Goal: Task Accomplishment & Management: Manage account settings

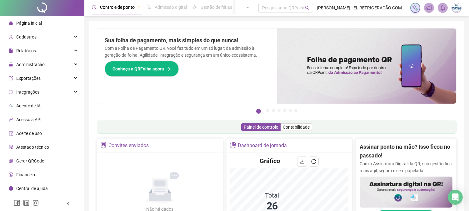
click at [32, 27] on div "Página inicial" at bounding box center [25, 23] width 33 height 12
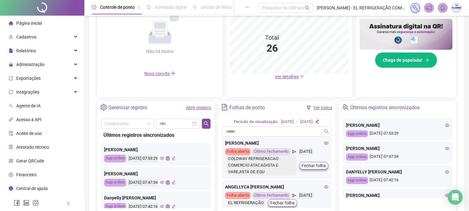
scroll to position [127, 0]
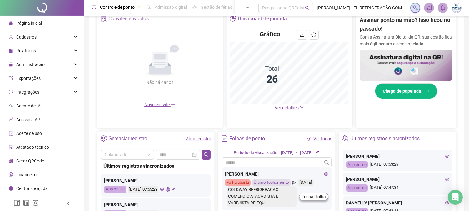
click at [281, 107] on span "Ver detalhes" at bounding box center [287, 107] width 24 height 5
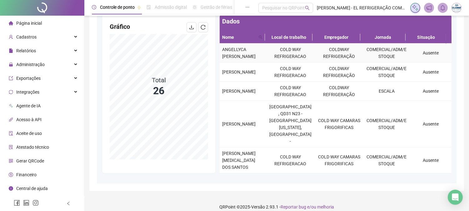
scroll to position [62, 0]
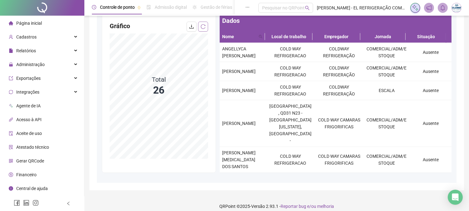
click at [207, 28] on button "button" at bounding box center [203, 27] width 10 height 10
click at [205, 27] on div "Dashboard de jornada Filtros Local de trabalho Empregador Gráfico Total 26 Dado…" at bounding box center [276, 74] width 375 height 232
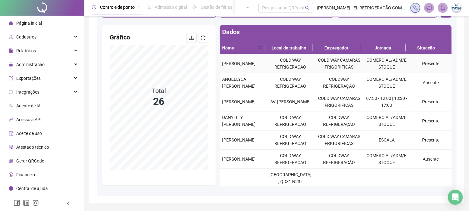
scroll to position [70, 0]
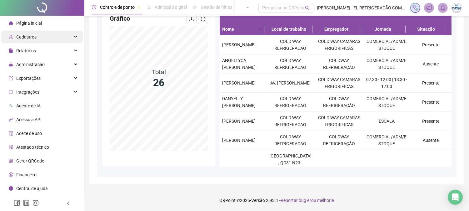
click at [49, 33] on div "Cadastros" at bounding box center [42, 37] width 82 height 12
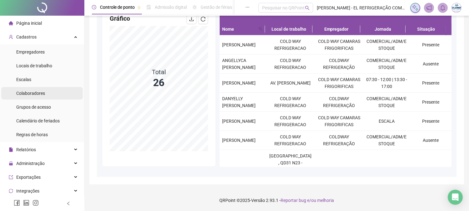
click at [45, 96] on li "Colaboradores" at bounding box center [42, 93] width 82 height 12
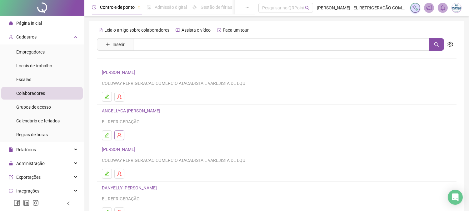
click at [120, 131] on button "button" at bounding box center [119, 135] width 10 height 10
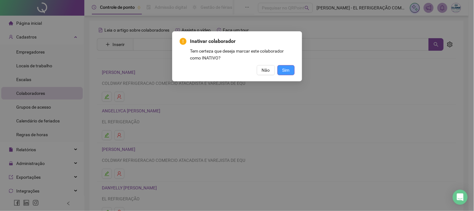
click at [281, 71] on button "Sim" at bounding box center [285, 70] width 17 height 10
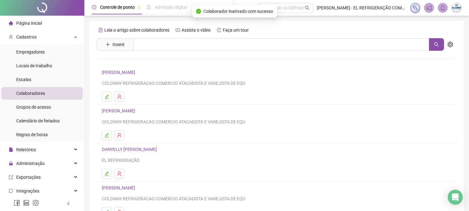
click at [37, 22] on span "Página inicial" at bounding box center [29, 23] width 26 height 5
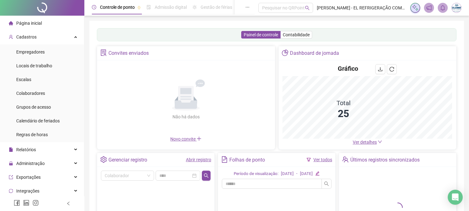
click at [361, 144] on span "Ver detalhes" at bounding box center [365, 141] width 24 height 5
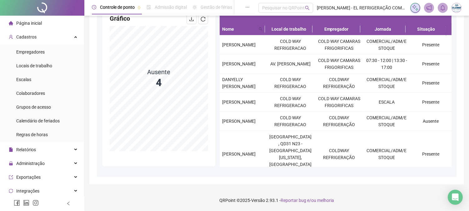
scroll to position [62, 0]
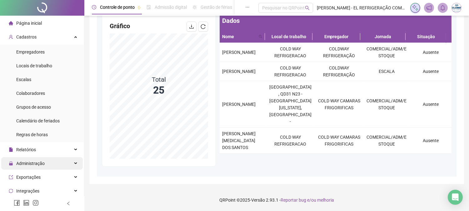
click at [38, 161] on span "Administração" at bounding box center [30, 163] width 28 height 5
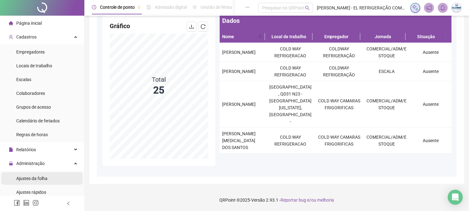
click at [44, 178] on span "Ajustes da folha" at bounding box center [31, 178] width 31 height 5
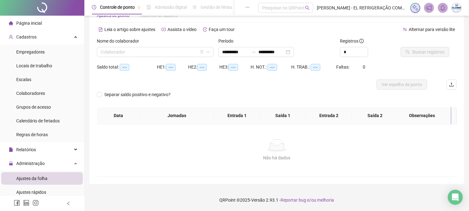
scroll to position [20, 0]
click at [266, 49] on input "**********" at bounding box center [271, 52] width 26 height 7
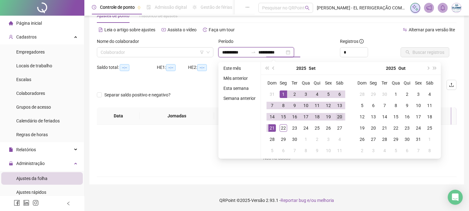
type input "**********"
click at [337, 114] on div "20" at bounding box center [339, 116] width 7 height 7
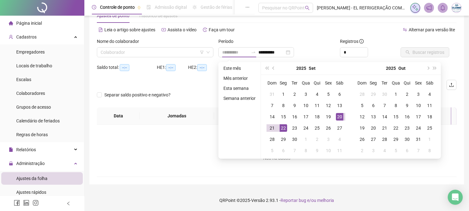
click at [280, 124] on div "22" at bounding box center [283, 127] width 7 height 7
type input "**********"
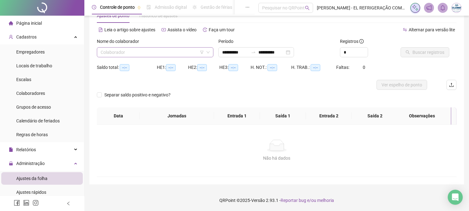
click at [167, 53] on input "search" at bounding box center [152, 51] width 103 height 9
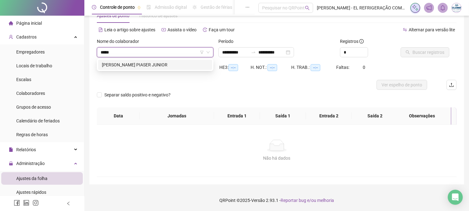
type input "******"
click at [184, 67] on div "HERMES RAMOS PIASER JUNIOR" at bounding box center [155, 64] width 107 height 7
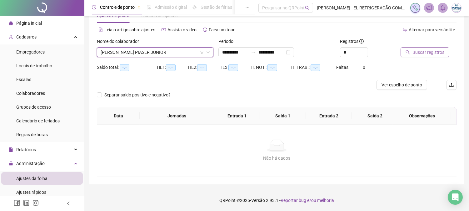
click at [403, 54] on button "Buscar registros" at bounding box center [425, 52] width 49 height 10
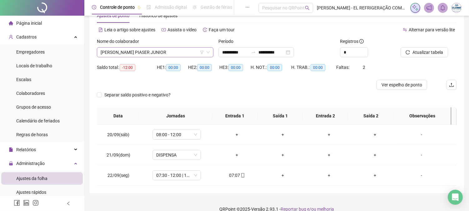
click at [125, 56] on span "HERMES RAMOS PIASER JUNIOR" at bounding box center [155, 51] width 109 height 9
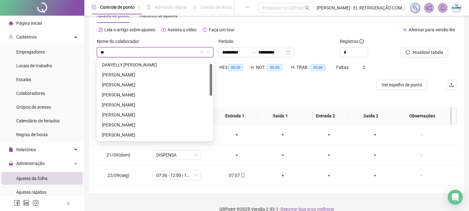
scroll to position [0, 0]
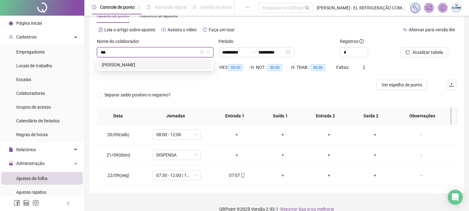
type input "****"
click at [127, 66] on div "LEANDRO SANTIAGO SOARES" at bounding box center [155, 64] width 107 height 7
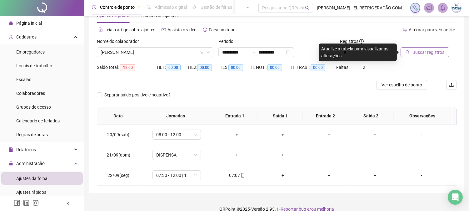
click at [424, 53] on span "Buscar registros" at bounding box center [428, 52] width 32 height 7
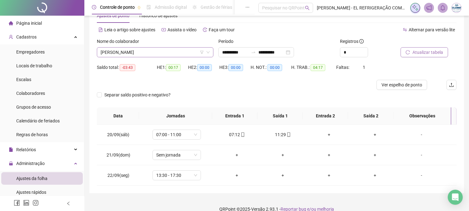
click at [163, 52] on span "LEANDRO SANTIAGO SOARES" at bounding box center [155, 51] width 109 height 9
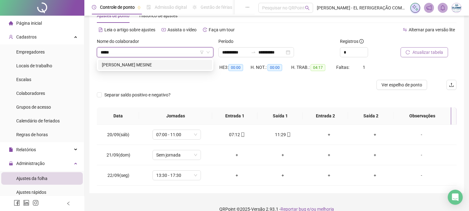
type input "*****"
click at [191, 70] on div "130993 ZANER ALVES MESINE" at bounding box center [155, 64] width 117 height 12
click at [194, 66] on div "ZANER ALVES MESINE" at bounding box center [155, 64] width 107 height 7
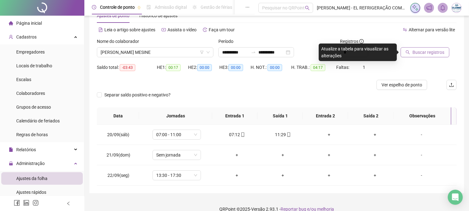
click at [440, 54] on span "Buscar registros" at bounding box center [428, 52] width 32 height 7
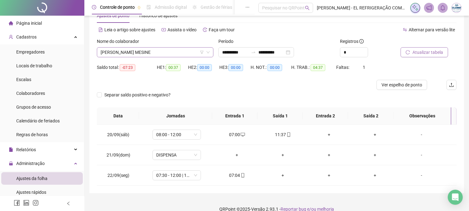
click at [123, 46] on div "Nome do colaborador" at bounding box center [155, 42] width 117 height 9
click at [123, 48] on span "ZANER ALVES MESINE" at bounding box center [155, 51] width 109 height 9
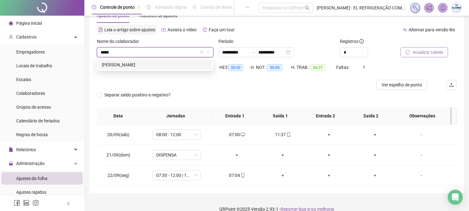
type input "******"
click at [141, 64] on div "WILLIAM DA SILVA PINTO" at bounding box center [155, 64] width 107 height 7
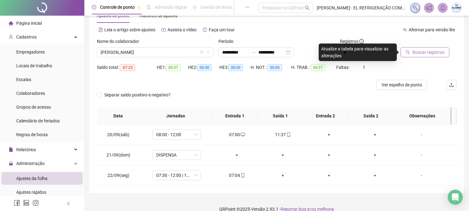
click at [411, 61] on div "Buscar registros" at bounding box center [428, 50] width 61 height 24
click at [418, 46] on div at bounding box center [421, 42] width 40 height 9
click at [415, 51] on span "Buscar registros" at bounding box center [428, 52] width 32 height 7
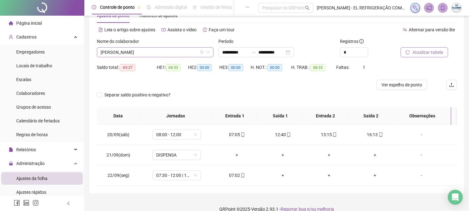
click at [186, 52] on span "WILLIAM DA SILVA PINTO" at bounding box center [155, 51] width 109 height 9
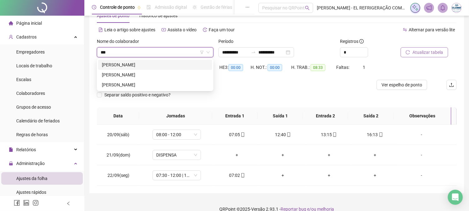
type input "****"
click at [176, 62] on div "JOÃO VITOR GONÇALVES SANTANA" at bounding box center [155, 64] width 107 height 7
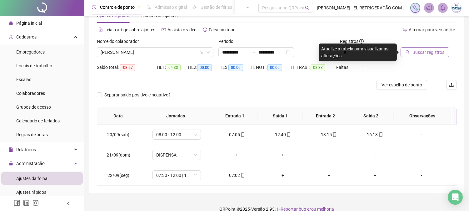
click at [424, 52] on span "Buscar registros" at bounding box center [428, 52] width 32 height 7
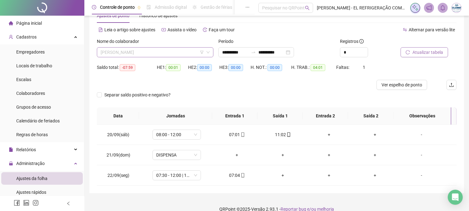
click at [185, 52] on span "JOÃO VITOR GONÇALVES SANTANA" at bounding box center [155, 51] width 109 height 9
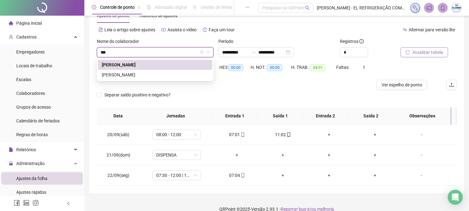
type input "****"
click at [134, 79] on div "JOÃO VITOR SOARES DOS SANTOS TAVARES" at bounding box center [155, 75] width 114 height 10
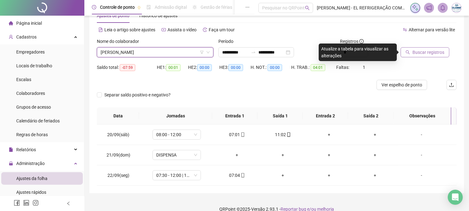
click at [440, 52] on span "Buscar registros" at bounding box center [428, 52] width 32 height 7
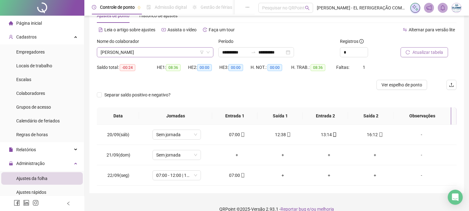
click at [166, 47] on span "JOÃO VITOR SOARES DOS SANTOS TAVARES" at bounding box center [155, 51] width 109 height 9
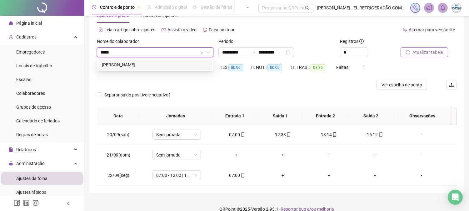
type input "******"
click at [161, 64] on div "CLEVERSON SAMPAIO DOS SANTOS" at bounding box center [155, 64] width 107 height 7
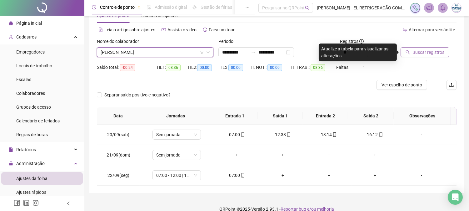
click at [406, 52] on icon "search" at bounding box center [408, 52] width 4 height 4
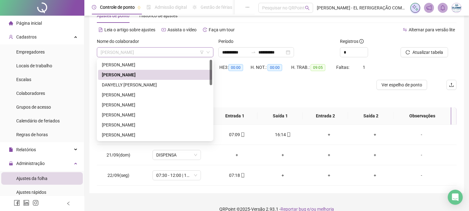
click at [138, 53] on span "CLEVERSON SAMPAIO DOS SANTOS" at bounding box center [155, 51] width 109 height 9
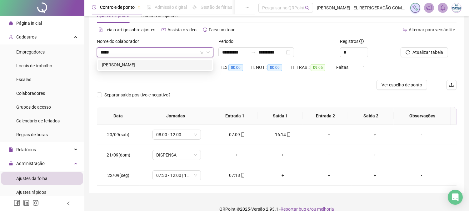
type input "******"
click at [134, 60] on div "MARCOS BRANDAO MARTINS" at bounding box center [155, 65] width 114 height 10
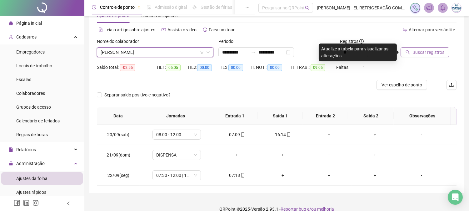
click at [436, 53] on span "Buscar registros" at bounding box center [428, 52] width 32 height 7
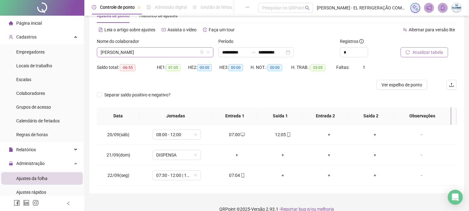
click at [182, 55] on span "MARCOS BRANDAO MARTINS" at bounding box center [155, 51] width 109 height 9
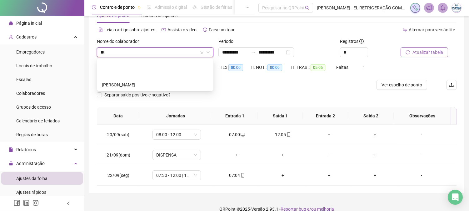
type input "***"
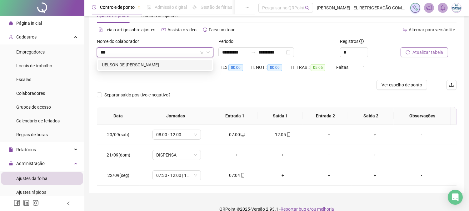
click at [176, 61] on div "UELSON DE FREITAS SANTOS" at bounding box center [155, 65] width 114 height 10
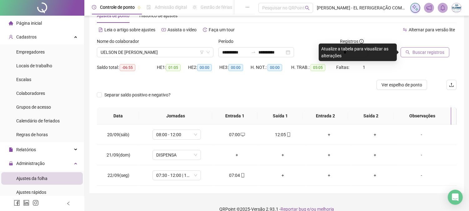
click at [436, 54] on span "Buscar registros" at bounding box center [428, 52] width 32 height 7
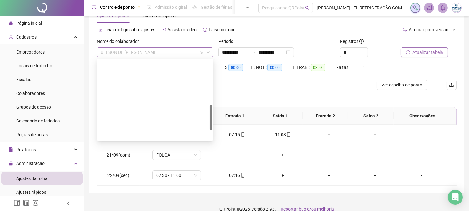
click at [167, 49] on span "UELSON DE FREITAS SANTOS" at bounding box center [155, 51] width 109 height 9
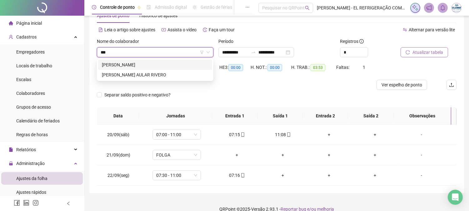
type input "****"
click at [157, 67] on div "LUIS ENRRIQUE AULAR RIVERO" at bounding box center [155, 64] width 107 height 7
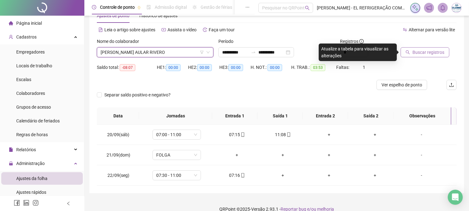
click at [411, 56] on button "Buscar registros" at bounding box center [425, 52] width 49 height 10
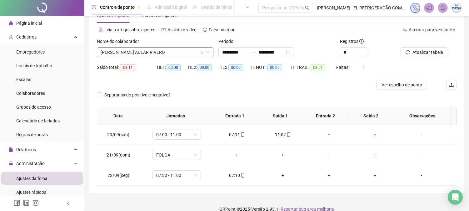
click at [161, 52] on span "LUIS ENRRIQUE AULAR RIVERO" at bounding box center [155, 51] width 109 height 9
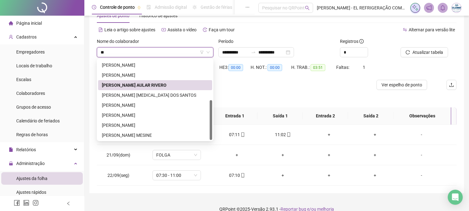
scroll to position [20, 0]
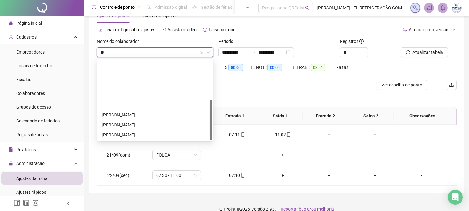
type input "***"
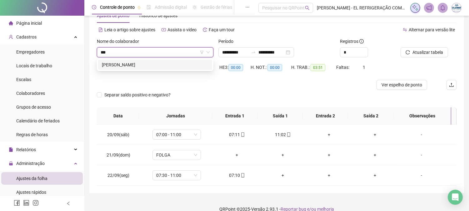
scroll to position [0, 0]
click at [167, 61] on div "VANDERLEY SIQUEIRA SANTANA" at bounding box center [155, 65] width 114 height 10
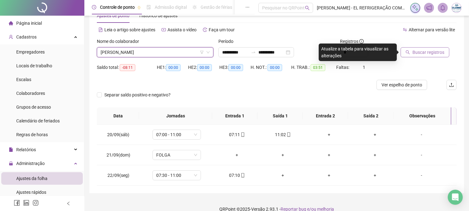
click at [427, 49] on span "Buscar registros" at bounding box center [428, 52] width 32 height 7
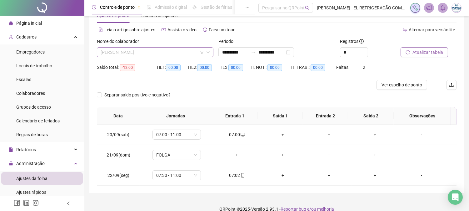
click at [152, 51] on span "VANDERLEY SIQUEIRA SANTANA" at bounding box center [155, 51] width 109 height 9
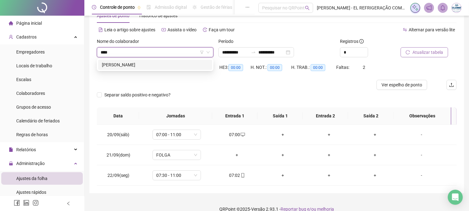
type input "*****"
click at [168, 63] on div "ROGER CRISTIAN DA SILVA REZENDE" at bounding box center [155, 64] width 107 height 7
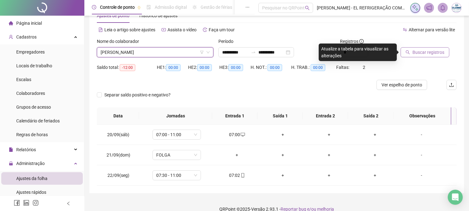
click at [407, 51] on icon "search" at bounding box center [408, 52] width 4 height 4
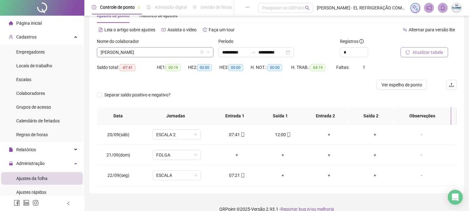
click at [146, 52] on span "ROGER CRISTIAN DA SILVA REZENDE" at bounding box center [155, 51] width 109 height 9
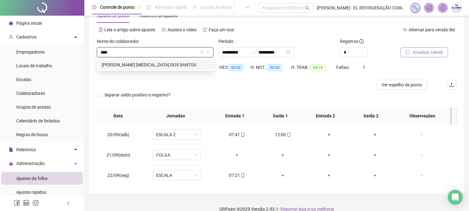
type input "*****"
click at [153, 66] on div "PABLO VINICIUS COTRIM DOS SANTOS" at bounding box center [155, 64] width 107 height 7
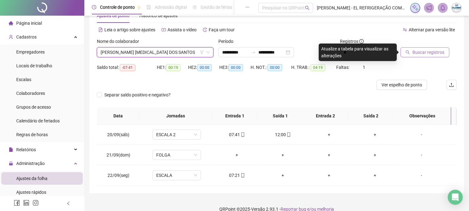
click at [420, 49] on span "Buscar registros" at bounding box center [428, 52] width 32 height 7
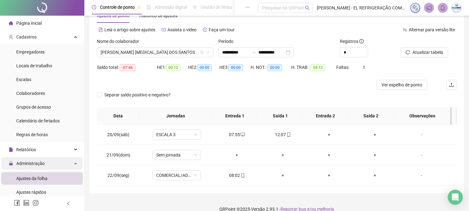
click at [67, 159] on div "Administração" at bounding box center [42, 163] width 82 height 12
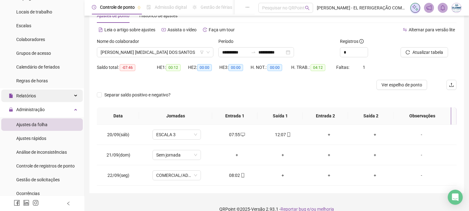
scroll to position [104, 0]
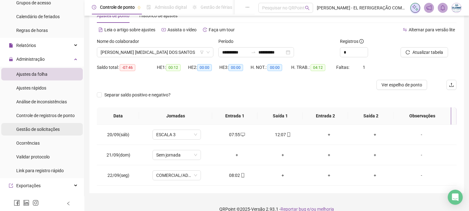
click at [47, 130] on span "Gestão de solicitações" at bounding box center [37, 129] width 43 height 5
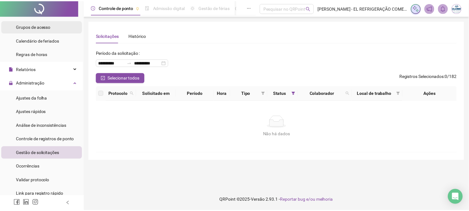
scroll to position [69, 0]
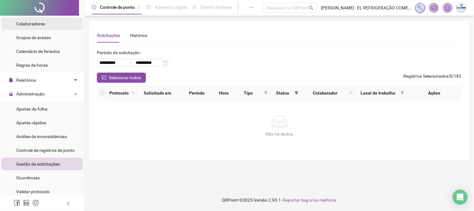
click at [33, 27] on div "Colaboradores" at bounding box center [30, 23] width 29 height 12
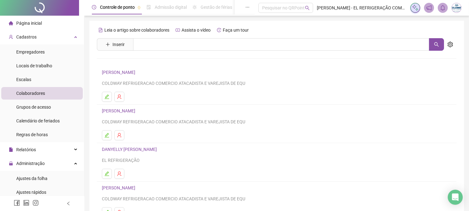
click at [35, 27] on div "Página inicial" at bounding box center [25, 23] width 33 height 12
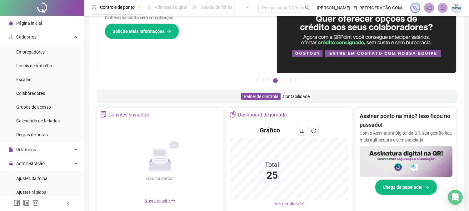
scroll to position [69, 0]
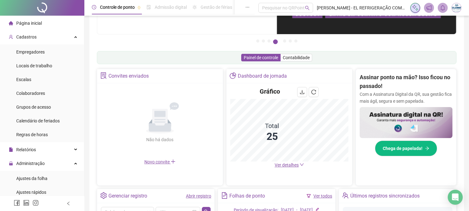
click at [285, 162] on span "Ver detalhes" at bounding box center [287, 164] width 24 height 5
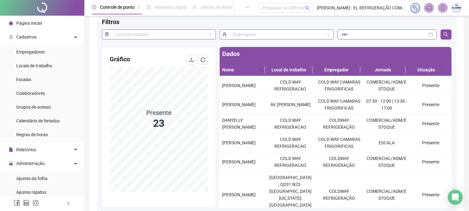
scroll to position [35, 0]
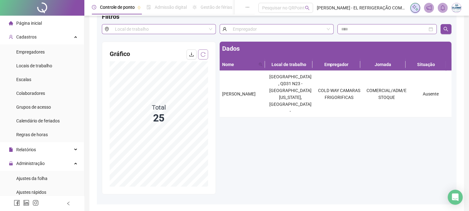
click at [201, 58] on button "button" at bounding box center [203, 54] width 10 height 10
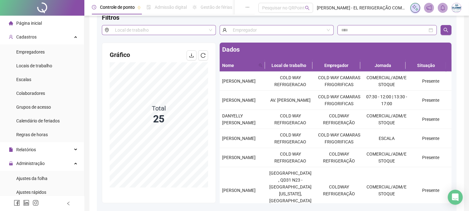
scroll to position [70, 0]
